Goal: Task Accomplishment & Management: Use online tool/utility

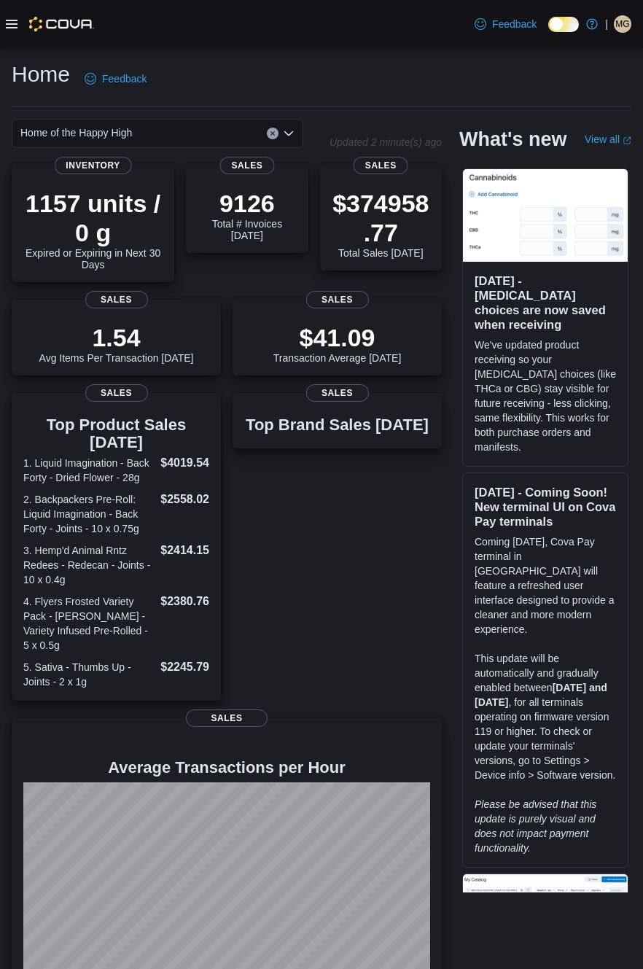
click at [14, 28] on icon at bounding box center [12, 24] width 12 height 9
click at [15, 28] on icon at bounding box center [12, 24] width 12 height 9
click at [17, 28] on icon at bounding box center [12, 24] width 12 height 9
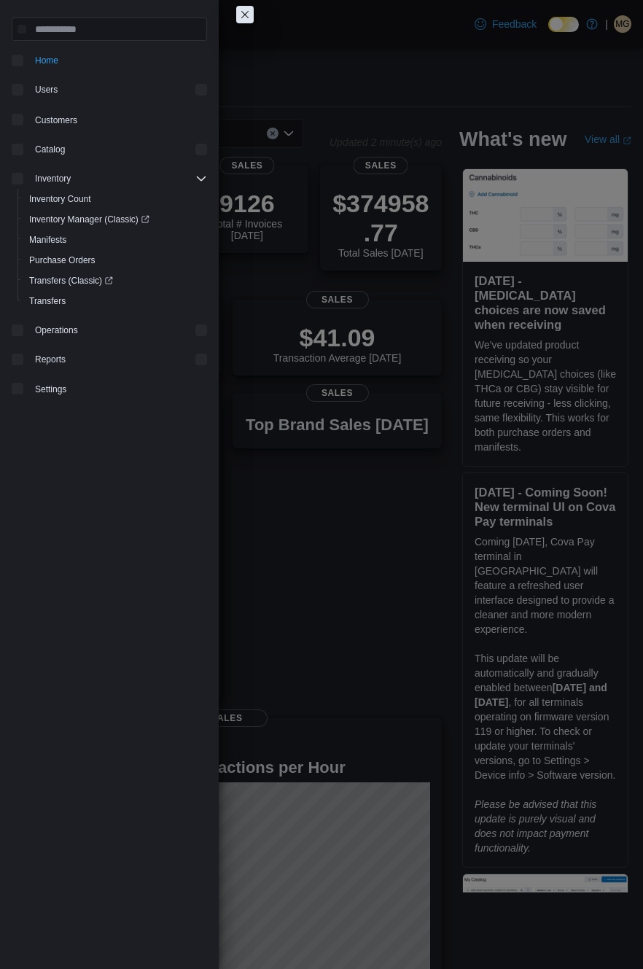
click at [17, 30] on icon at bounding box center [12, 24] width 12 height 12
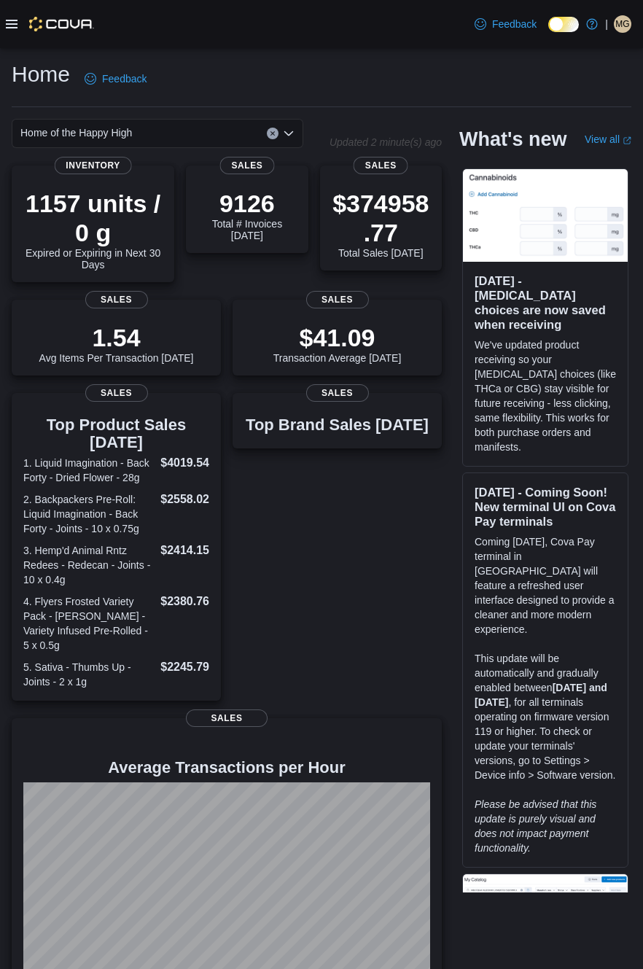
click at [14, 28] on icon at bounding box center [12, 24] width 12 height 9
click at [17, 28] on icon at bounding box center [12, 24] width 12 height 9
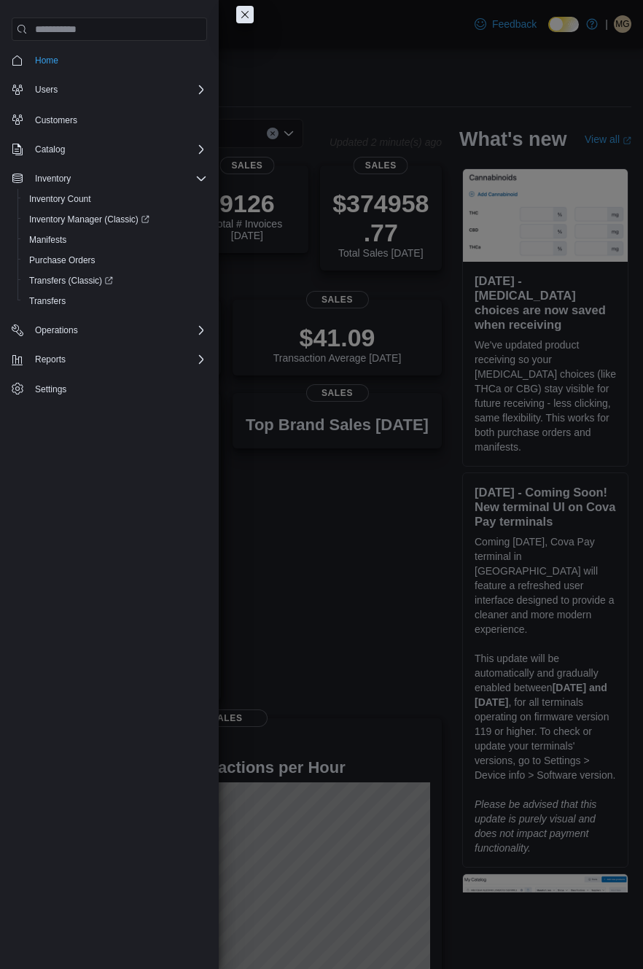
click at [36, 206] on div "Home Feedback Home of the Happy High Updated 2 minute(s) ago 1157 units / 0 g E…" at bounding box center [321, 528] width 643 height 961
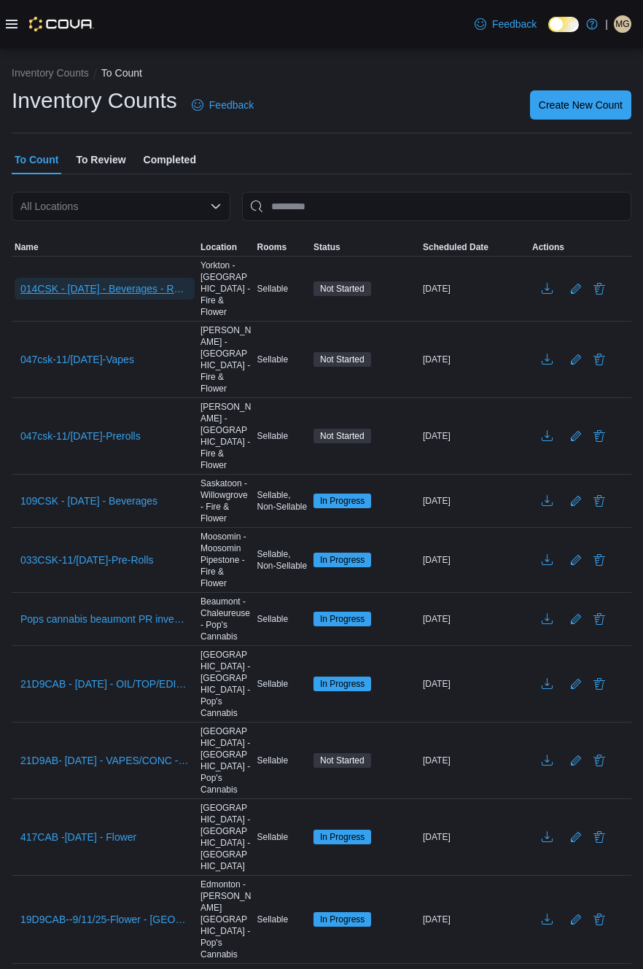
click at [96, 289] on span "014CSK - 11/SEP/25 - Beverages - Recount" at bounding box center [104, 288] width 168 height 15
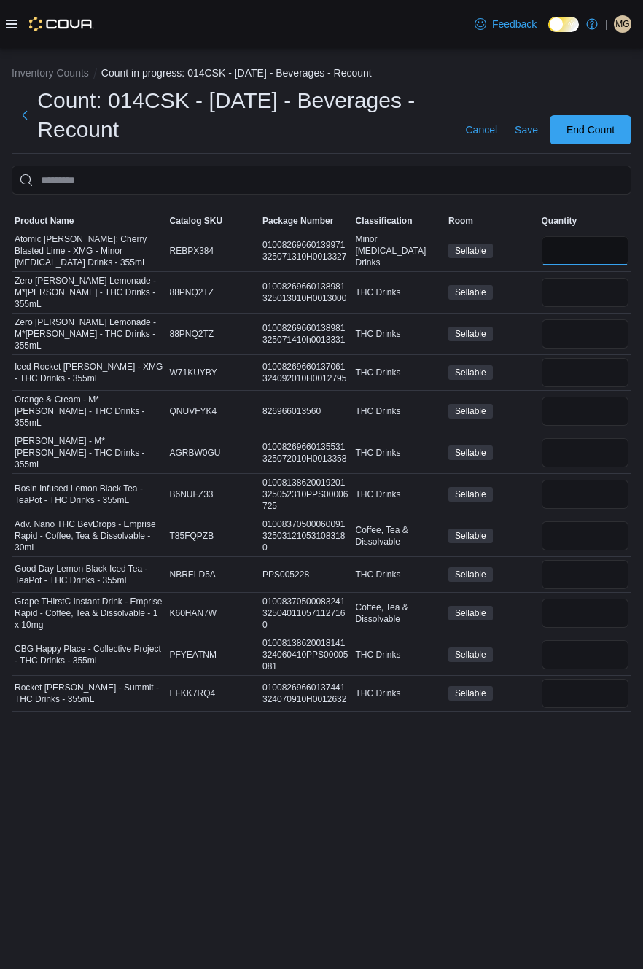
click at [595, 264] on input "number" at bounding box center [585, 250] width 87 height 29
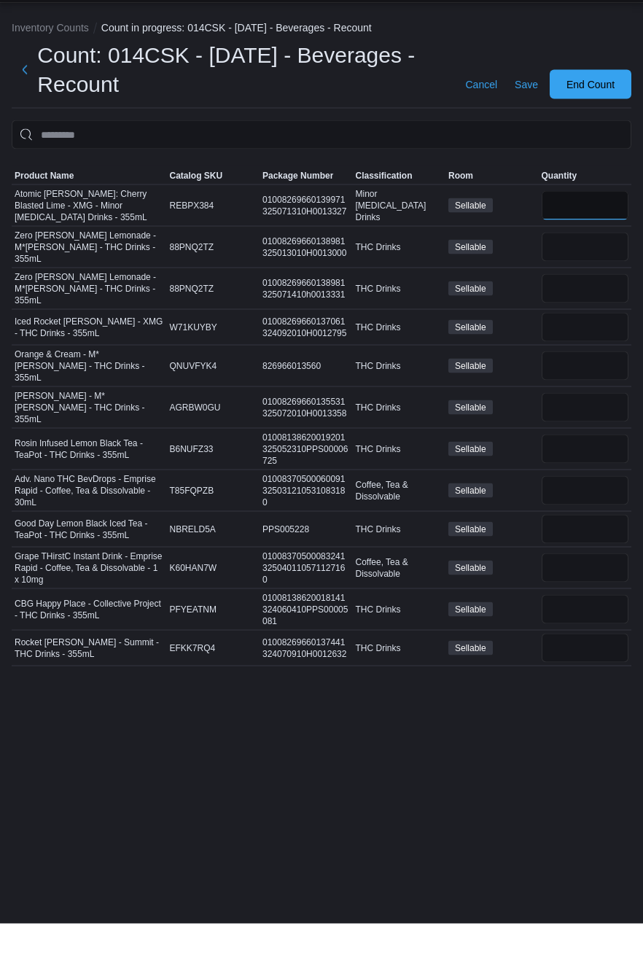
type input "*"
click at [590, 305] on input "number" at bounding box center [585, 292] width 87 height 29
click at [557, 679] on input "number" at bounding box center [585, 693] width 87 height 29
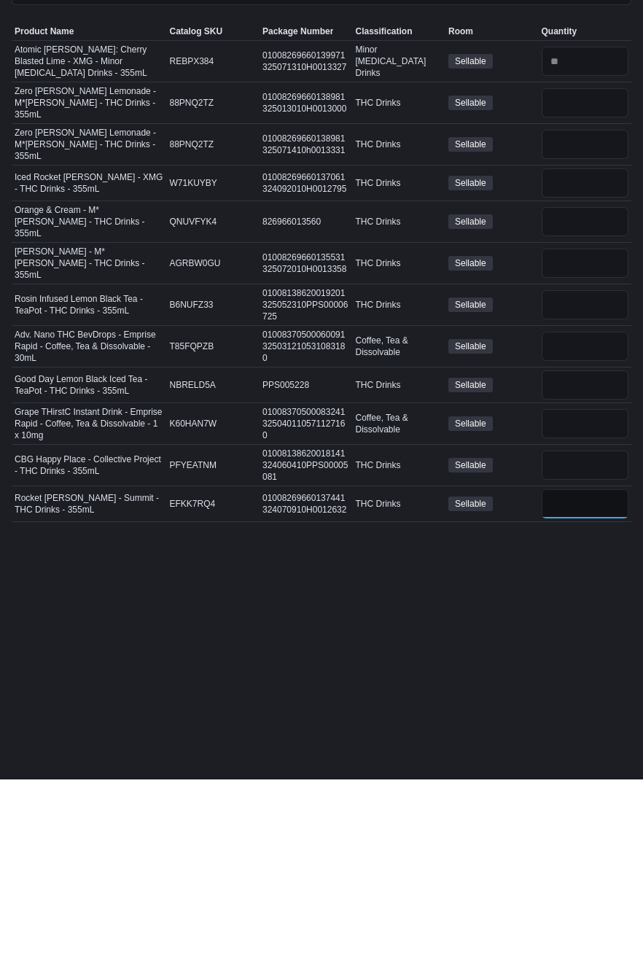
type input "*"
click at [596, 370] on input "number" at bounding box center [585, 372] width 87 height 29
type input "*"
click at [598, 439] on input "number" at bounding box center [585, 452] width 87 height 29
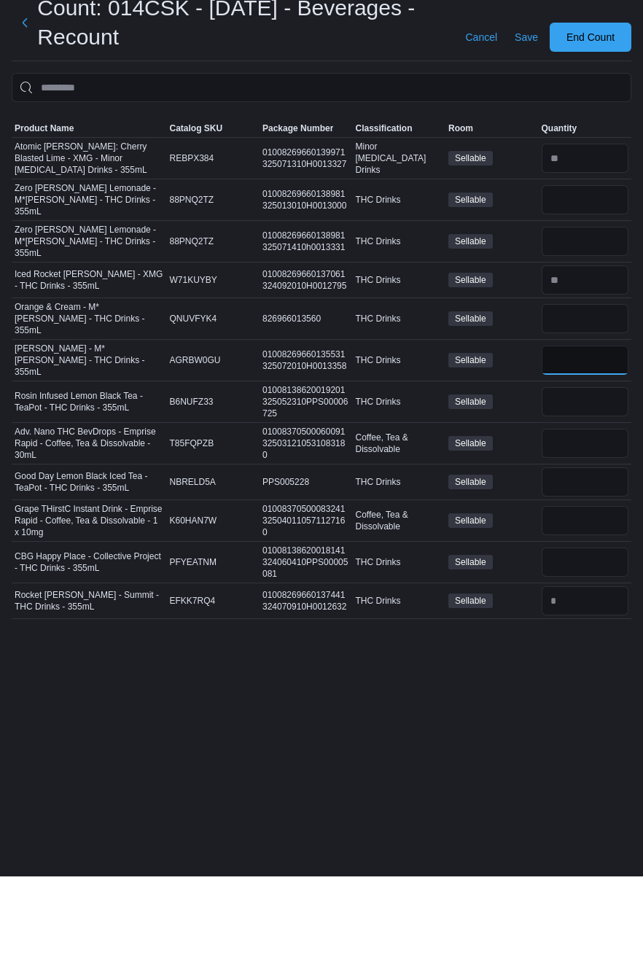
type input "*"
click at [68, 227] on span "Product Name" at bounding box center [44, 221] width 59 height 12
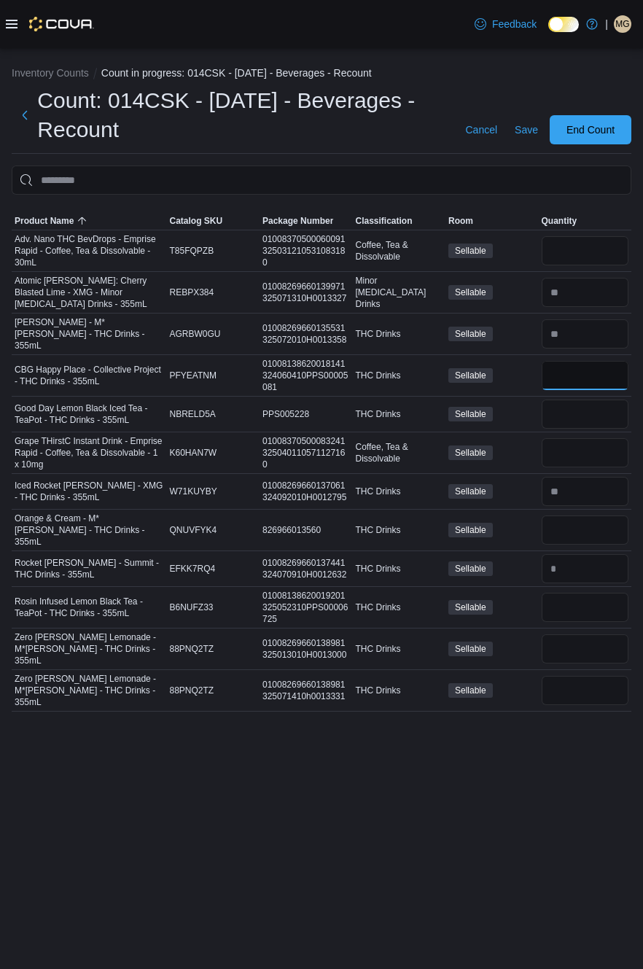
click at [575, 372] on input "number" at bounding box center [585, 375] width 87 height 29
type input "**"
click at [604, 400] on input "number" at bounding box center [585, 413] width 87 height 29
type input "**"
click at [580, 599] on input "number" at bounding box center [585, 607] width 87 height 29
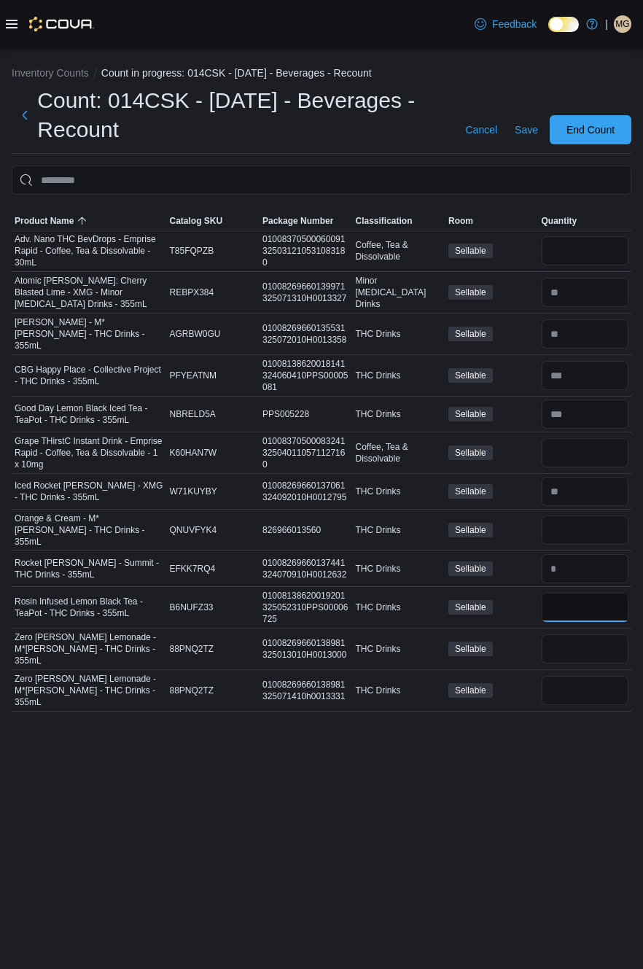
type input "**"
click at [577, 676] on input "number" at bounding box center [585, 690] width 87 height 29
click at [602, 676] on input "number" at bounding box center [585, 690] width 87 height 29
type input "**"
click at [581, 634] on input "number" at bounding box center [585, 648] width 87 height 29
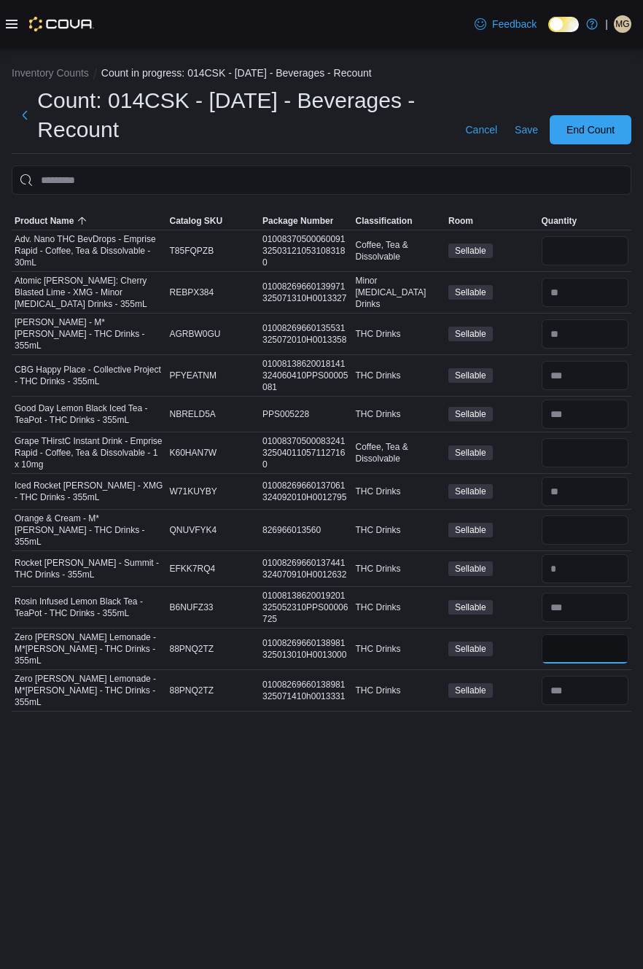
type input "*"
click at [591, 520] on input "number" at bounding box center [585, 529] width 87 height 29
type input "**"
click at [605, 251] on input "number" at bounding box center [585, 250] width 87 height 29
click at [593, 252] on input "number" at bounding box center [585, 250] width 87 height 29
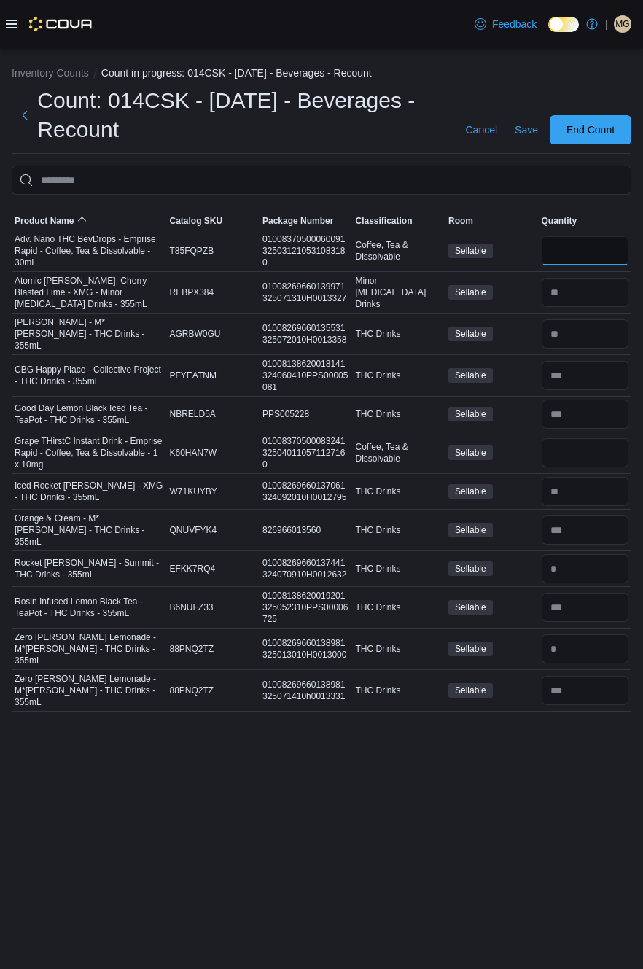
type input "*"
click at [605, 461] on input "number" at bounding box center [585, 452] width 87 height 29
type input "*"
click at [531, 136] on span "Save" at bounding box center [526, 129] width 23 height 15
click at [538, 137] on span "Save" at bounding box center [526, 129] width 23 height 15
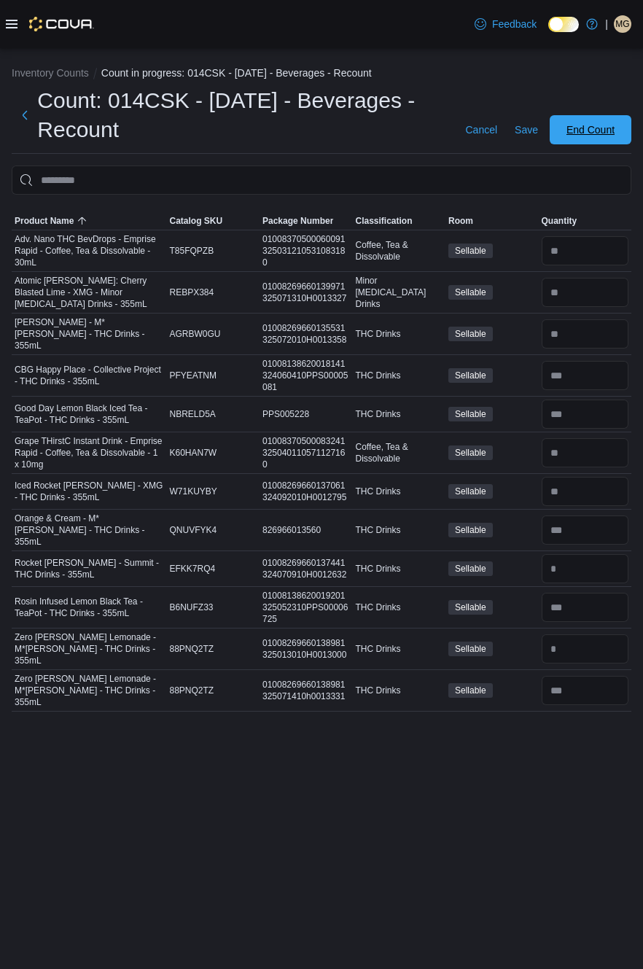
click at [601, 136] on span "End Count" at bounding box center [590, 129] width 48 height 15
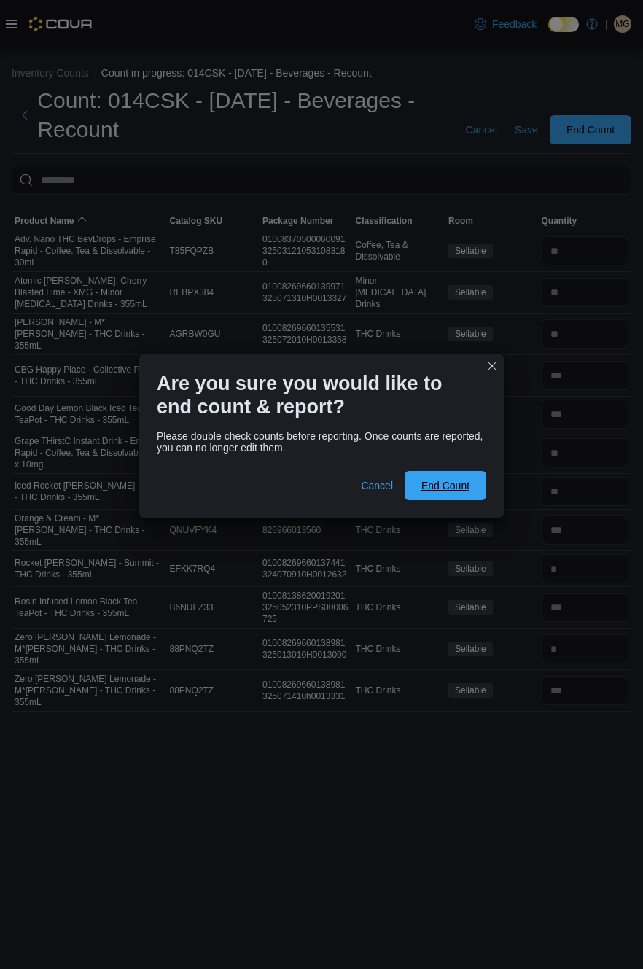
click at [466, 493] on span "End Count" at bounding box center [445, 485] width 48 height 15
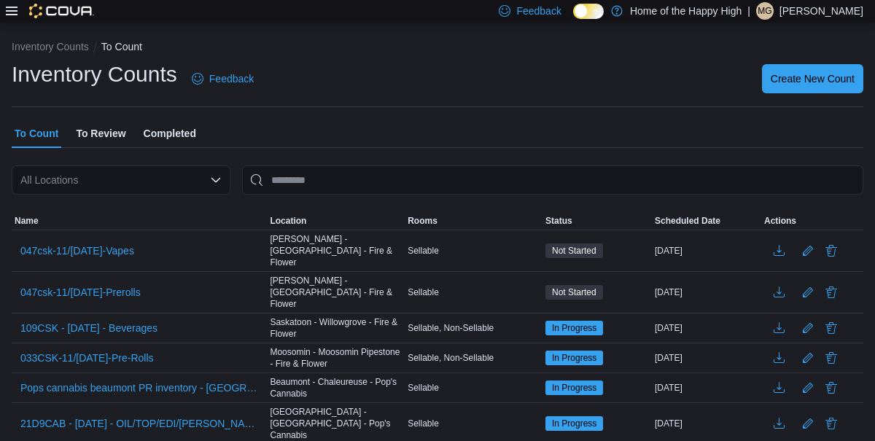
click at [642, 15] on p "Machaela Gardner" at bounding box center [821, 10] width 84 height 17
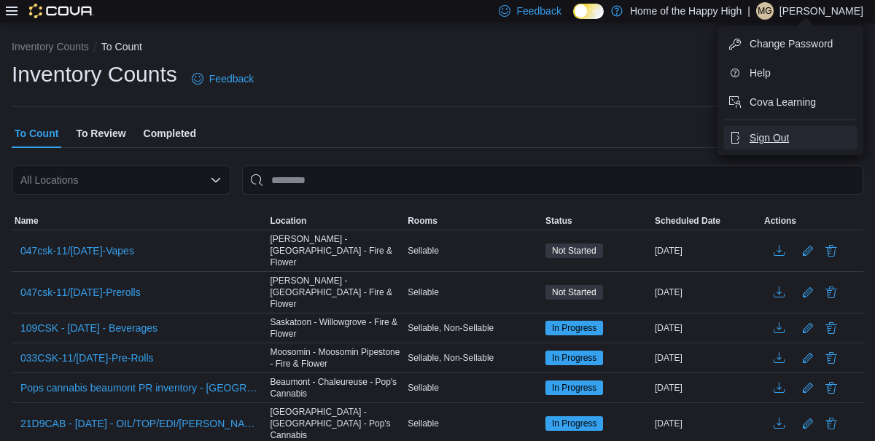
click at [642, 147] on button "Sign Out" at bounding box center [790, 137] width 134 height 23
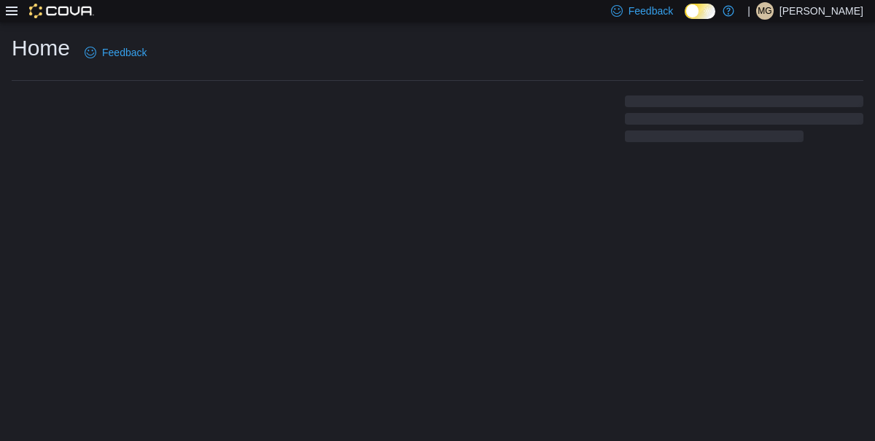
click at [29, 18] on img at bounding box center [61, 11] width 65 height 15
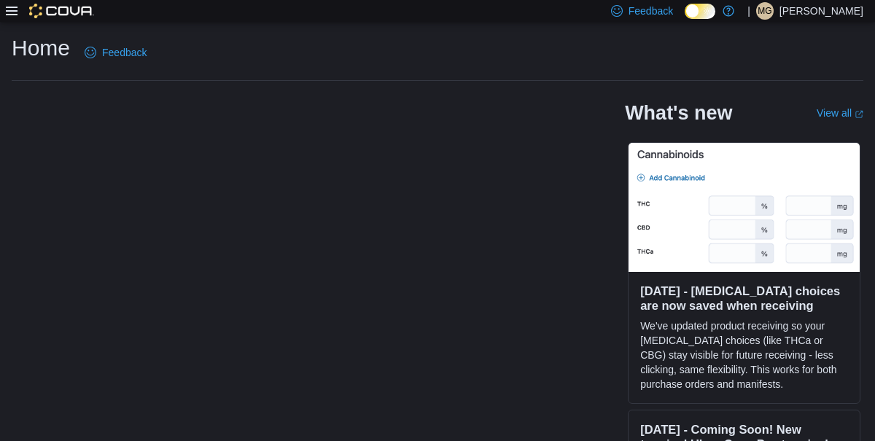
click at [29, 15] on img at bounding box center [61, 11] width 65 height 15
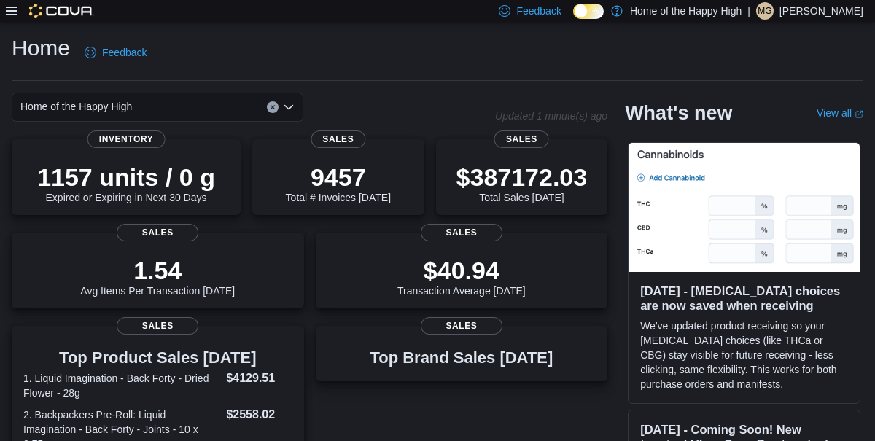
click at [29, 18] on img at bounding box center [61, 11] width 65 height 15
click at [17, 15] on icon at bounding box center [12, 11] width 12 height 9
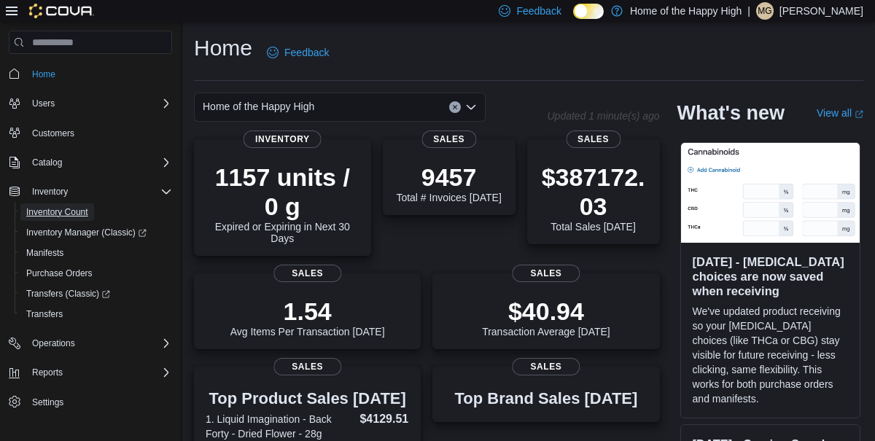
click at [88, 214] on span "Inventory Count" at bounding box center [57, 212] width 62 height 12
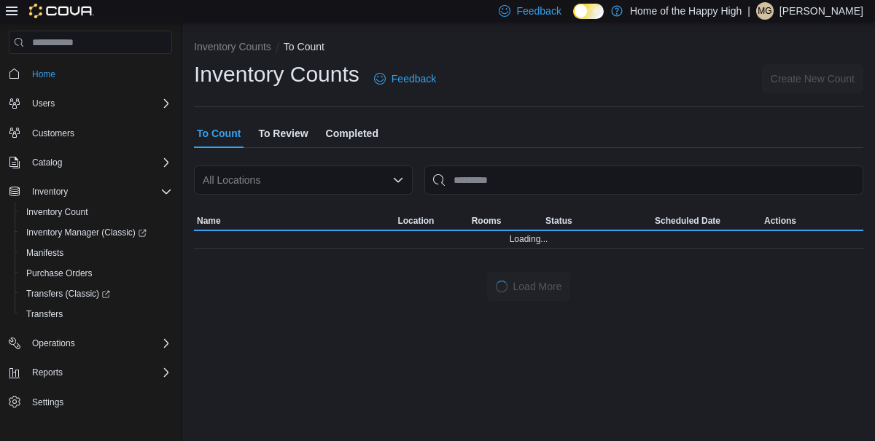
click at [285, 140] on span "To Review" at bounding box center [283, 133] width 50 height 29
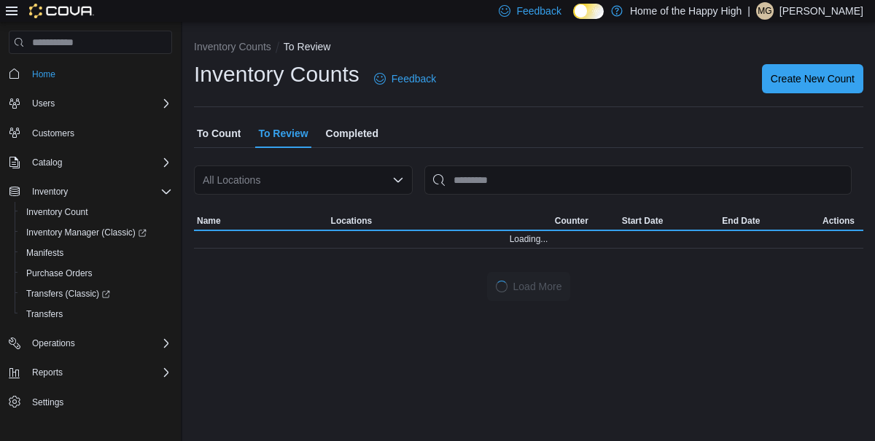
click at [229, 141] on span "To Count" at bounding box center [219, 133] width 44 height 29
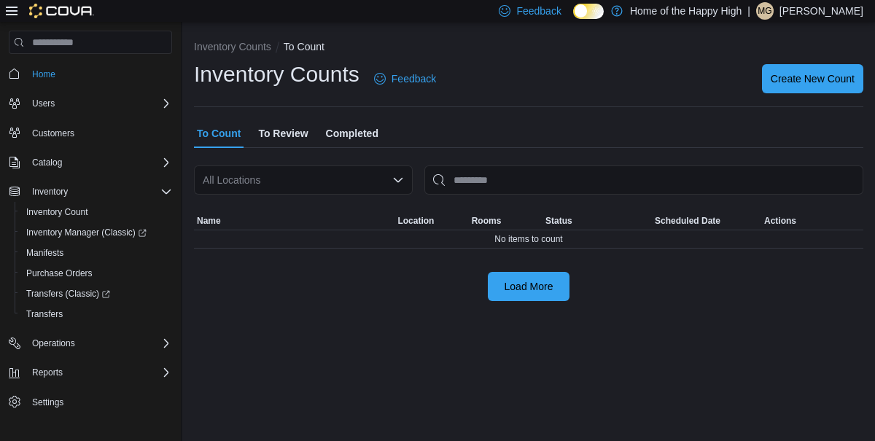
click at [356, 187] on div "All Locations" at bounding box center [303, 179] width 219 height 29
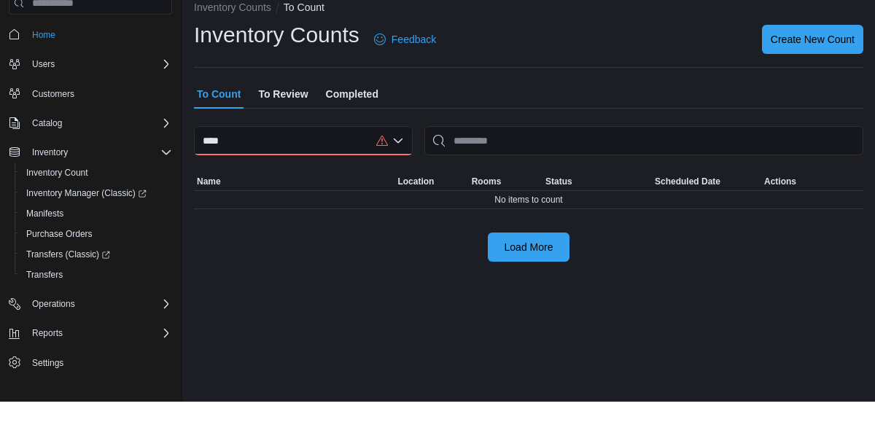
type input "****"
click at [353, 184] on div "**** Combo box. Selected. york. Selected. Combo box input. All Locations. Type …" at bounding box center [303, 179] width 219 height 29
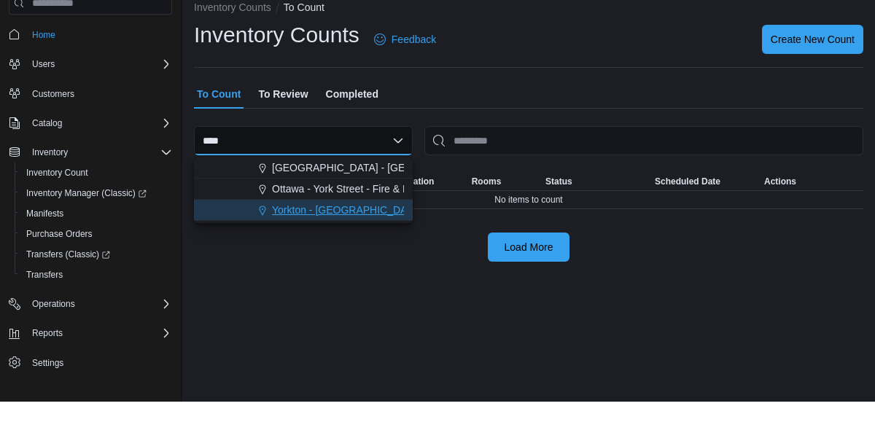
click at [369, 245] on span "Yorkton - York Station - Fire & Flower" at bounding box center [381, 249] width 219 height 15
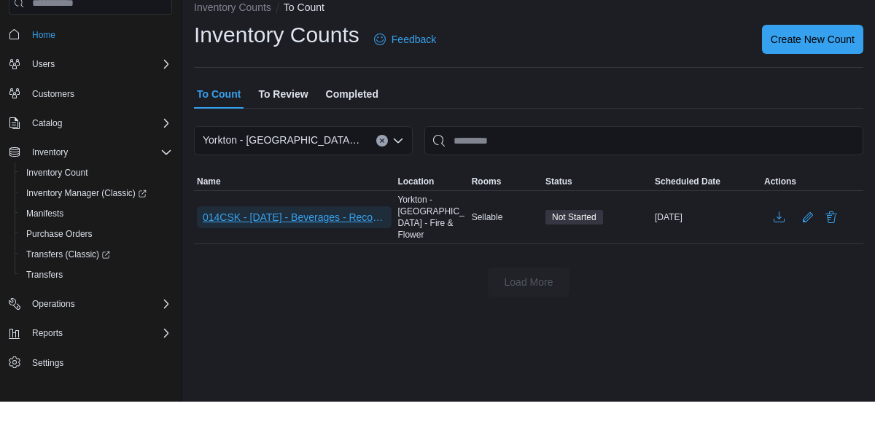
click at [360, 257] on span "014CSK - 11/SEP/25 - Beverages - Recount - Recount" at bounding box center [294, 256] width 183 height 15
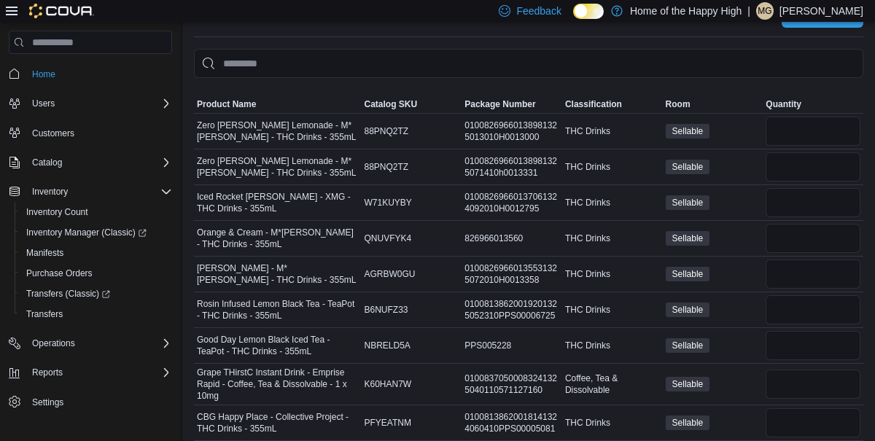
scroll to position [101, 0]
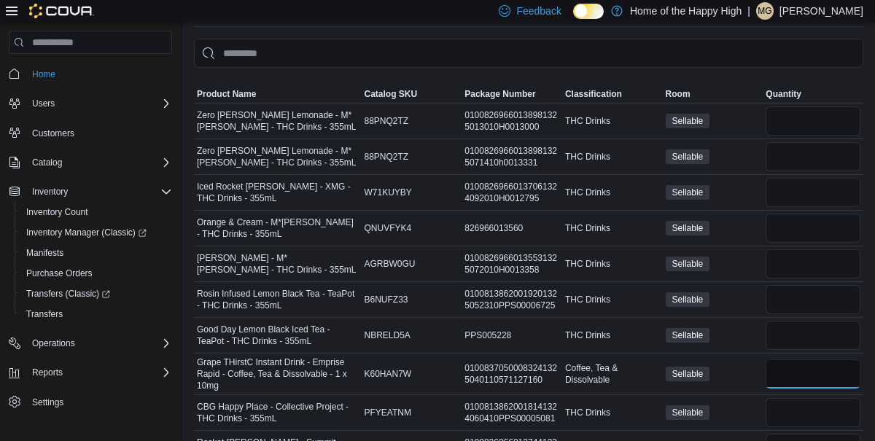
click at [808, 367] on input "number" at bounding box center [812, 373] width 95 height 29
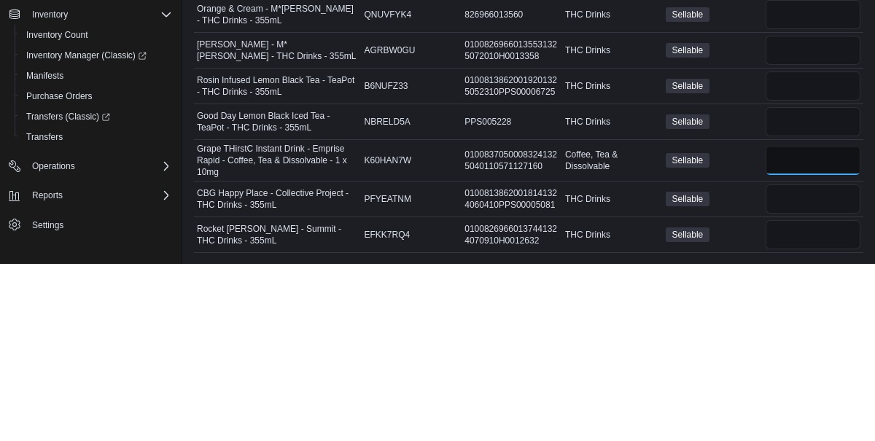
type input "*"
click at [805, 382] on input "number" at bounding box center [812, 376] width 95 height 29
type input "**"
click at [800, 413] on input "number" at bounding box center [812, 411] width 95 height 29
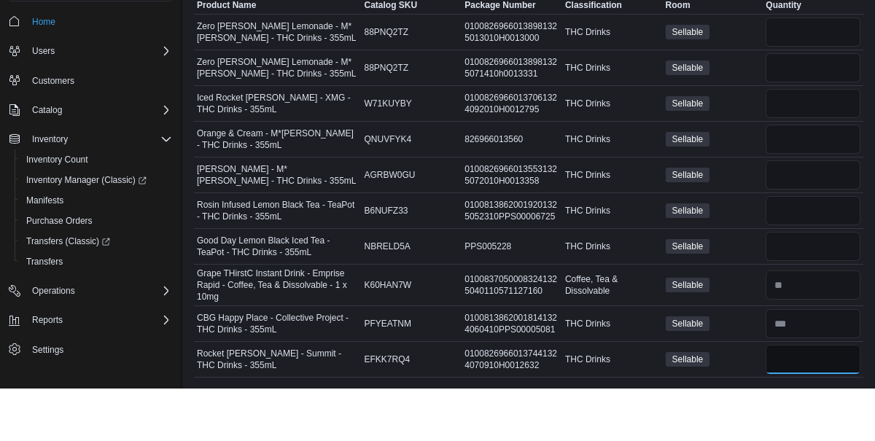
type input "*"
click at [797, 164] on input "number" at bounding box center [812, 155] width 95 height 29
type input "*"
click at [815, 121] on input "number" at bounding box center [812, 120] width 95 height 29
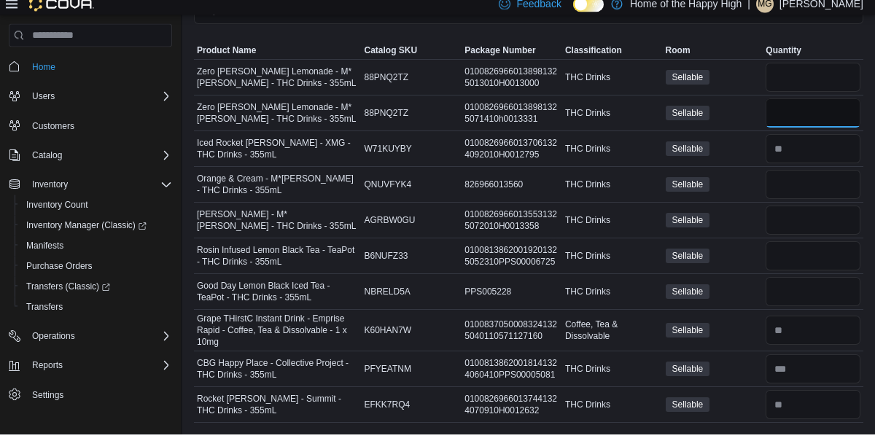
type input "*"
click at [822, 87] on input "number" at bounding box center [812, 84] width 95 height 29
type input "*"
click at [817, 120] on input "number" at bounding box center [812, 120] width 95 height 29
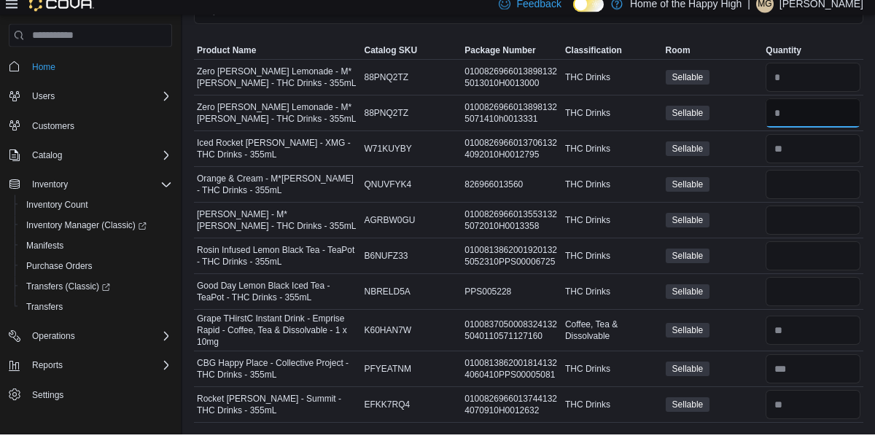
type input "**"
click at [812, 192] on input "number" at bounding box center [812, 191] width 95 height 29
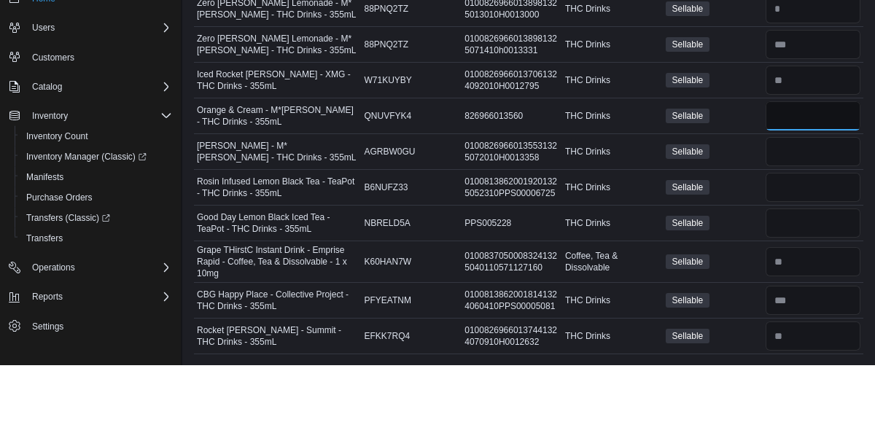
type input "**"
click at [834, 230] on input "number" at bounding box center [812, 227] width 95 height 29
type input "*"
click at [819, 267] on input "number" at bounding box center [812, 263] width 95 height 29
click at [807, 302] on input "number" at bounding box center [812, 298] width 95 height 29
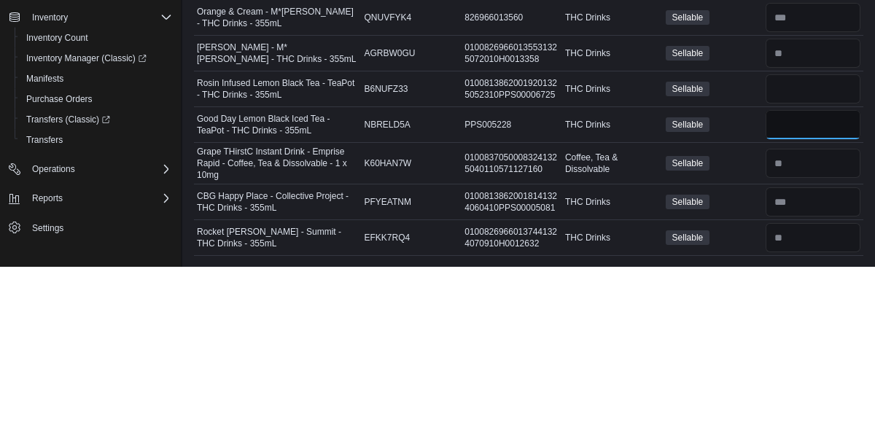
type input "**"
click at [808, 268] on input "number" at bounding box center [812, 263] width 95 height 29
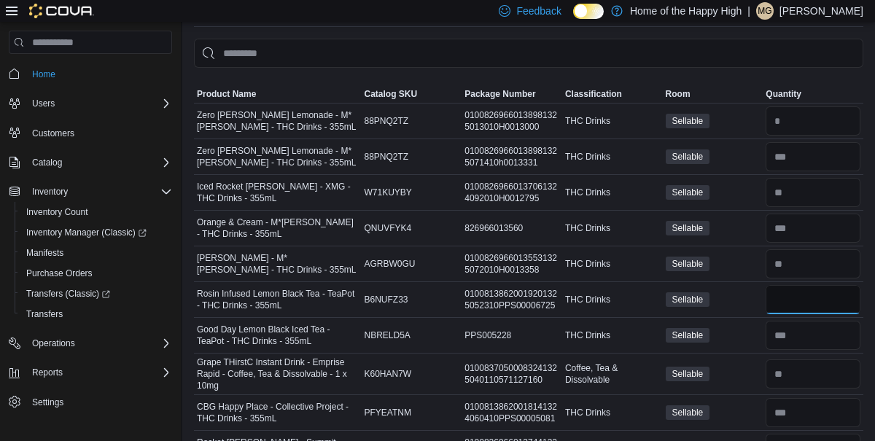
scroll to position [101, 0]
type input "**"
click at [831, 195] on input "number" at bounding box center [812, 192] width 95 height 29
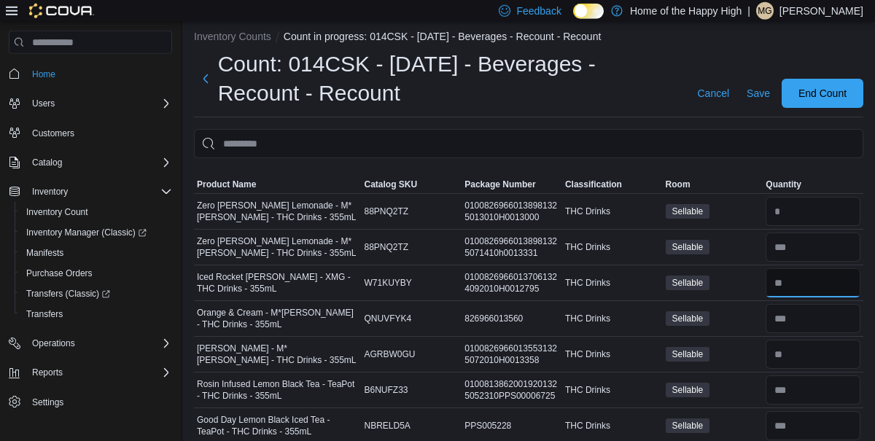
scroll to position [0, 0]
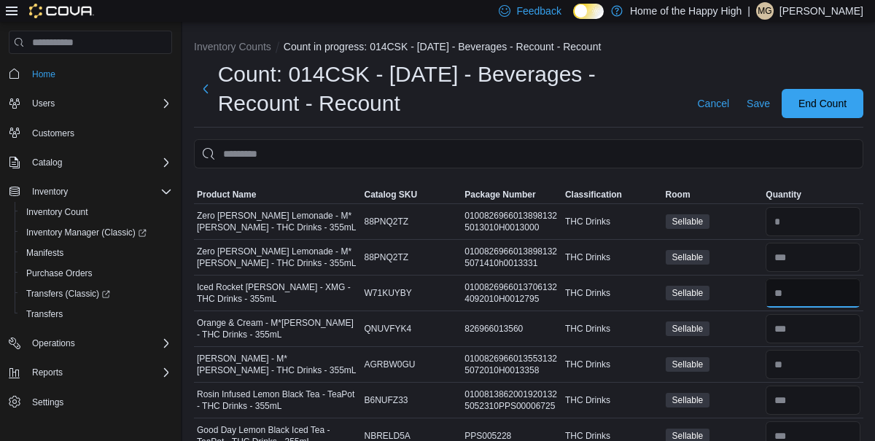
type input "*"
click at [756, 102] on span "Save" at bounding box center [757, 103] width 23 height 15
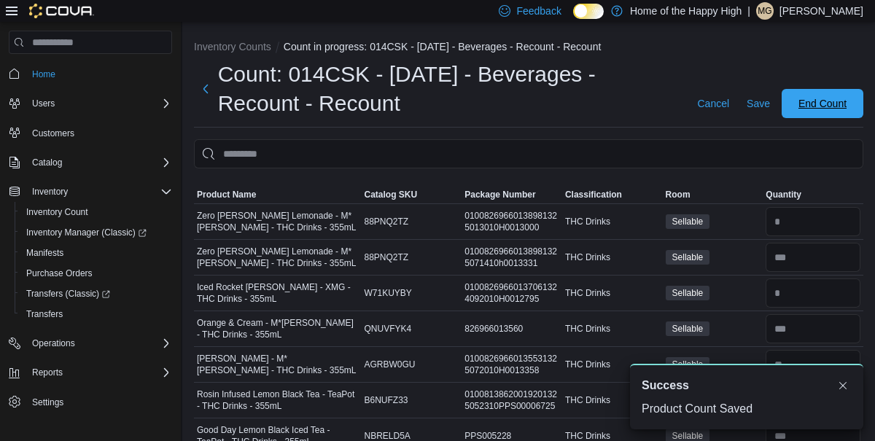
click at [839, 110] on span "End Count" at bounding box center [822, 103] width 48 height 15
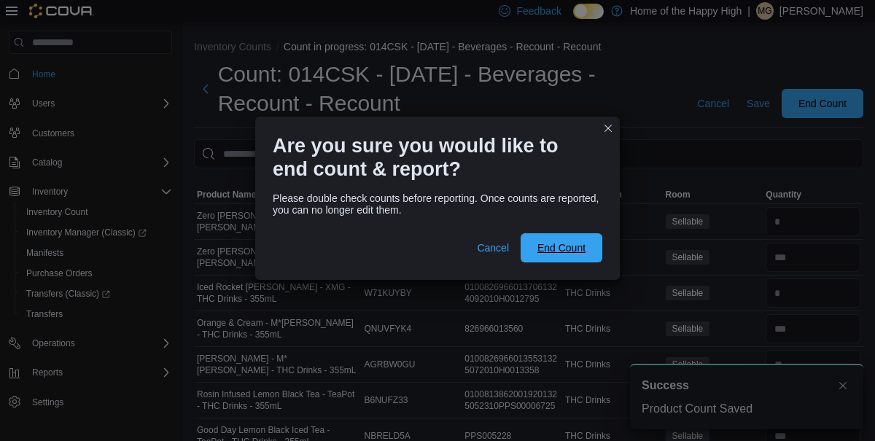
click at [572, 251] on span "End Count" at bounding box center [561, 248] width 48 height 15
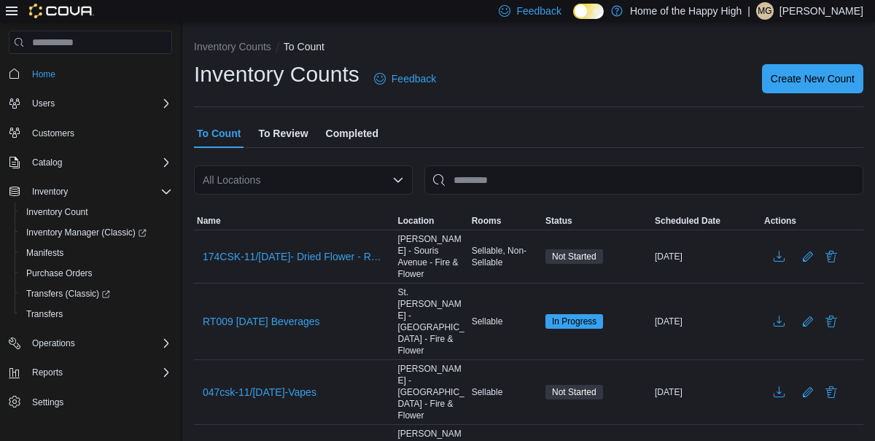
click at [826, 18] on p "Machaela Gardner" at bounding box center [821, 10] width 84 height 17
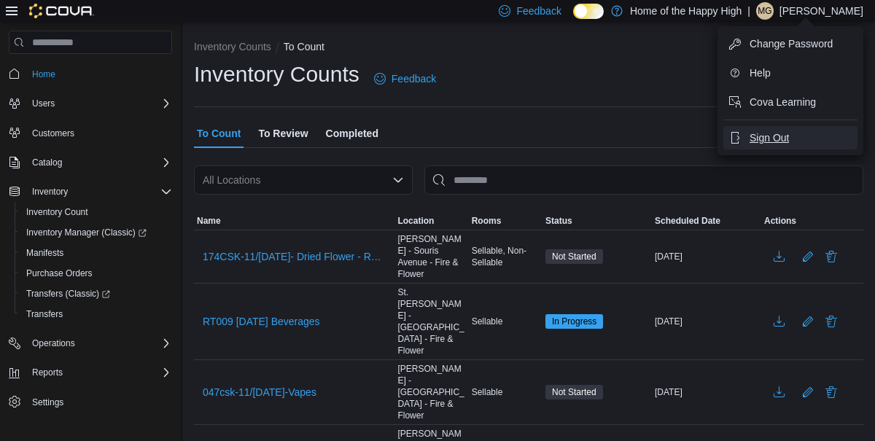
click at [788, 141] on span "Sign Out" at bounding box center [768, 137] width 39 height 15
